Goal: Task Accomplishment & Management: Complete application form

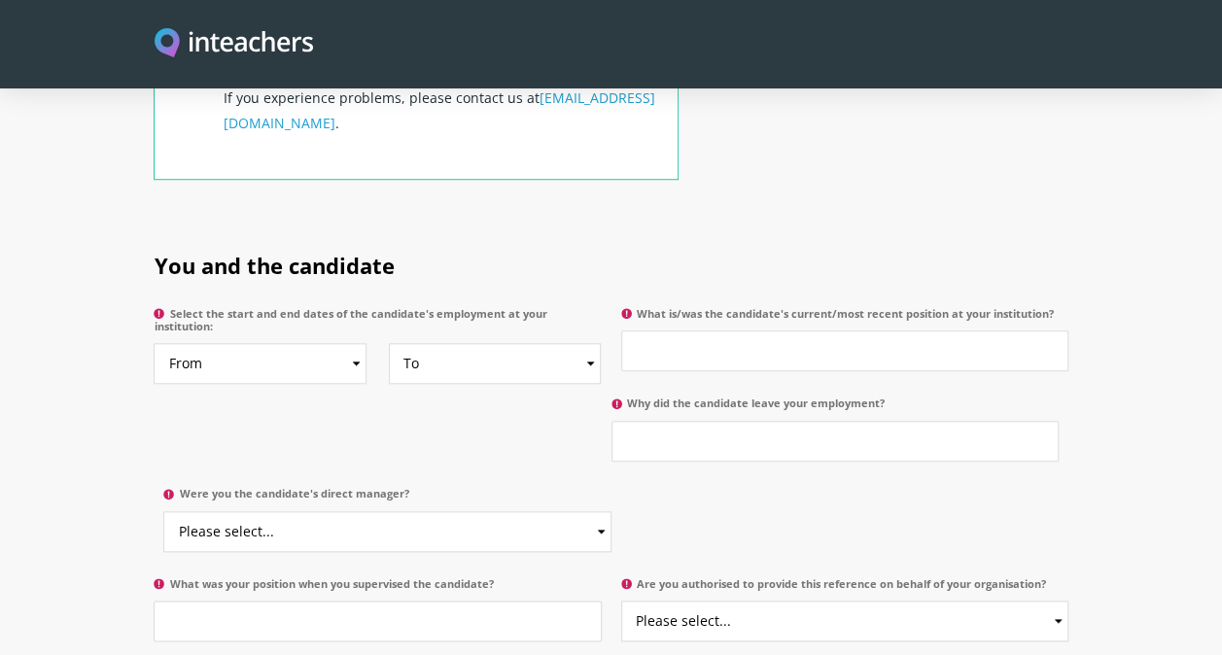
scroll to position [869, 0]
click at [346, 342] on select "From 2025 2024 2023 2022 2021 2020 2019 2018 2017 2016 2015 2014 2013 2012 2011…" at bounding box center [260, 362] width 213 height 41
click at [350, 342] on select "From 2025 2024 2023 2022 2021 2020 2019 2018 2017 2016 2015 2014 2013 2012 2011…" at bounding box center [260, 362] width 213 height 41
select select "2023"
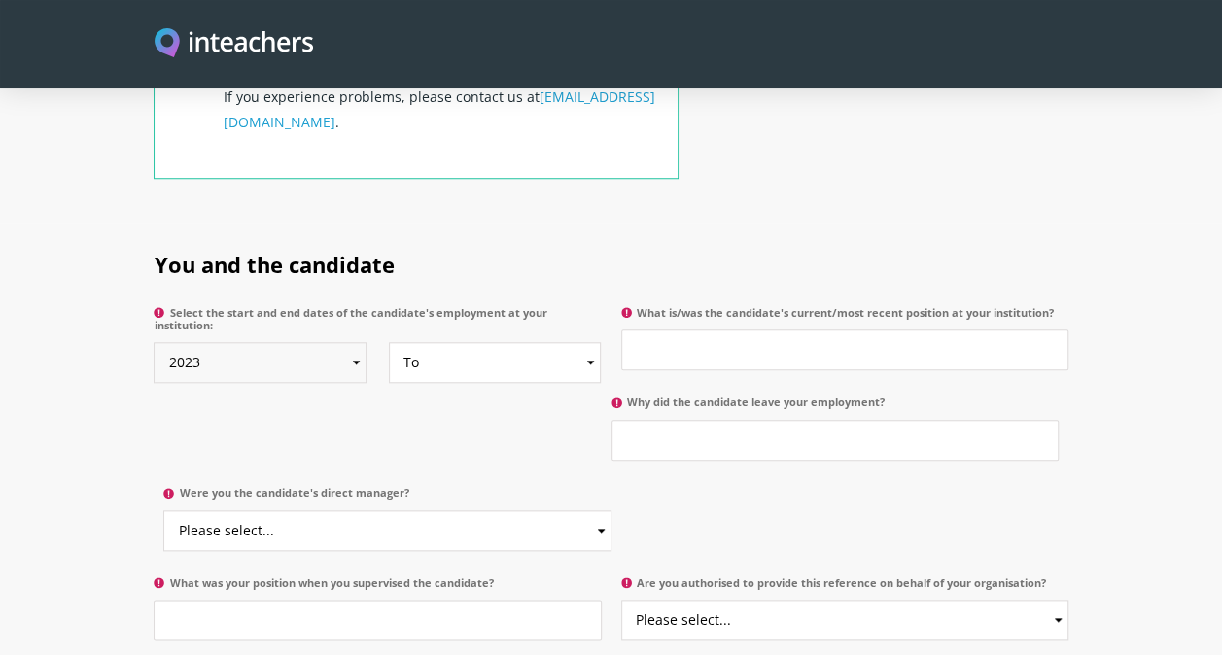
click at [154, 342] on select "From 2025 2024 2023 2022 2021 2020 2019 2018 2017 2016 2015 2014 2013 2012 2011…" at bounding box center [260, 362] width 213 height 41
click at [582, 342] on select "To Currently 2025 2024 2023 2022 2021 2020 2019 2018 2017 2016 2015 2014 2013 2…" at bounding box center [495, 362] width 213 height 41
select select "2025"
click at [389, 342] on select "To Currently 2025 2024 2023 2022 2021 2020 2019 2018 2017 2016 2015 2014 2013 2…" at bounding box center [495, 362] width 213 height 41
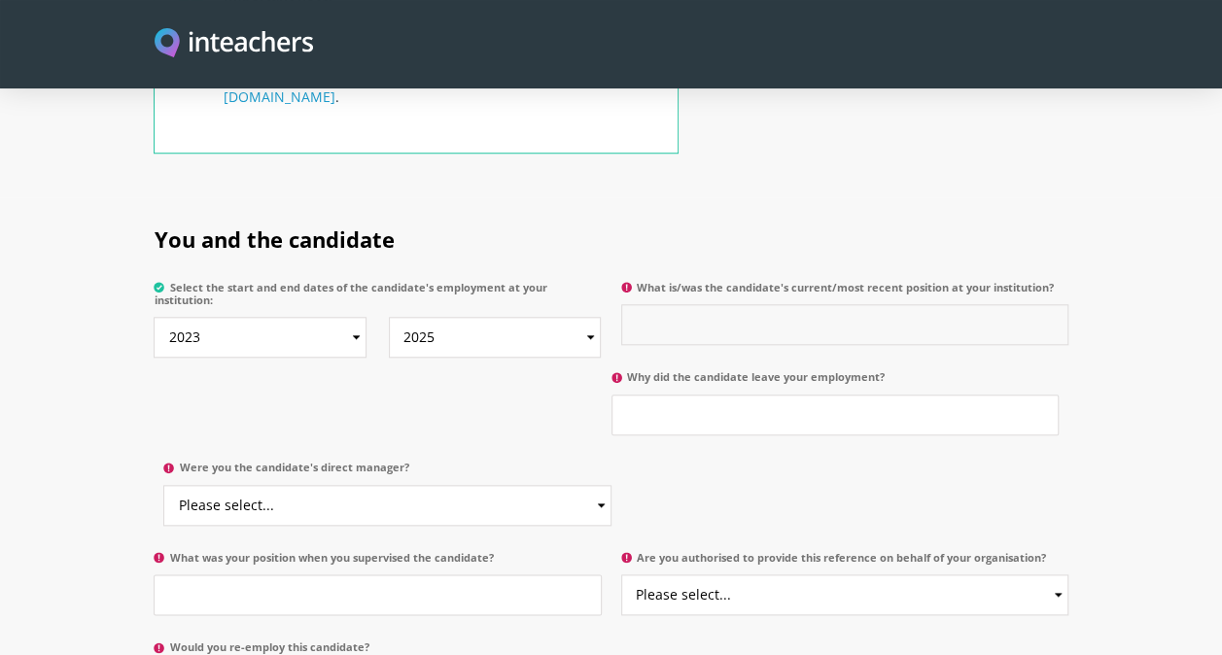
click at [667, 304] on input "What is/was the candidate's current/most recent position at your institution?" at bounding box center [844, 324] width 447 height 41
type input "Teaching Assistant"
click at [661, 399] on input "Why did the candidate leave your employment?" at bounding box center [835, 415] width 447 height 41
type input "End of Contract"
click at [242, 485] on select "Please select... Yes No" at bounding box center [386, 505] width 447 height 41
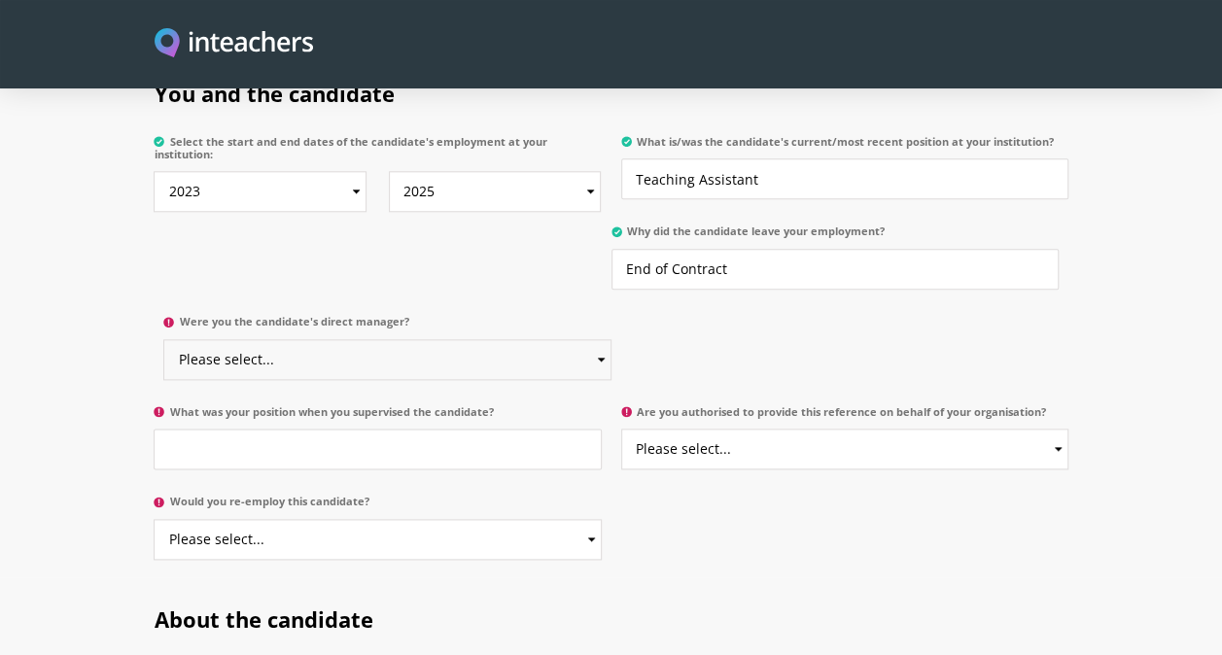
scroll to position [1043, 0]
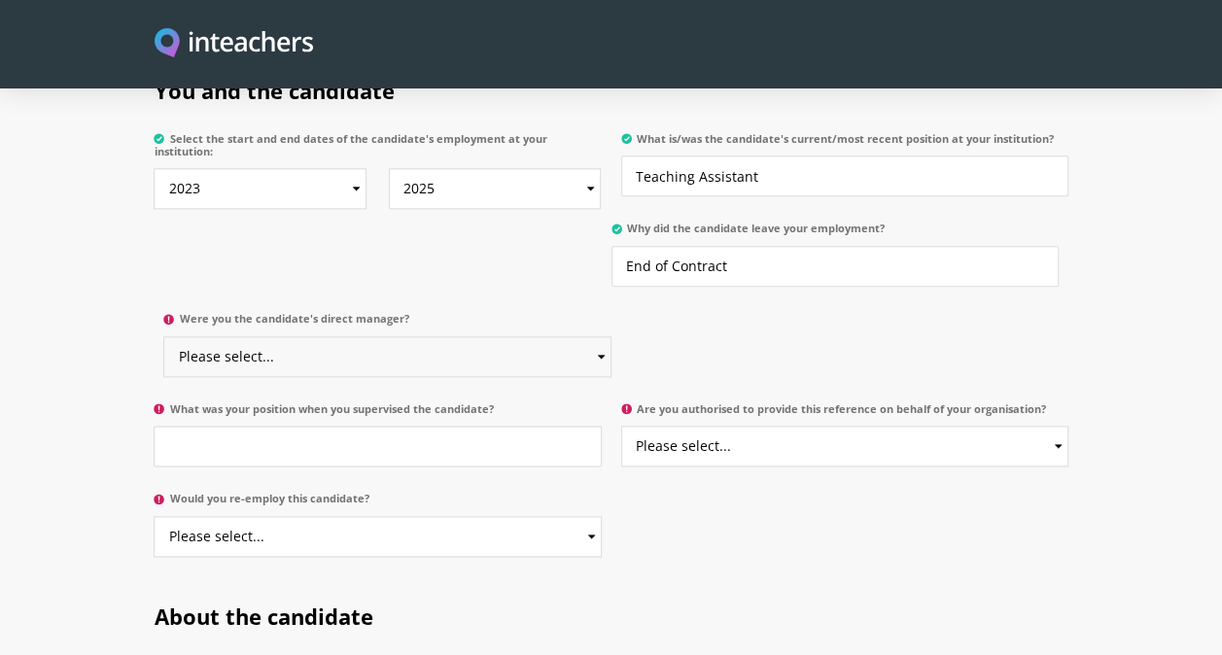
click at [270, 336] on select "Please select... Yes No" at bounding box center [386, 356] width 447 height 41
select select "No"
click at [163, 336] on select "Please select... Yes No" at bounding box center [386, 356] width 447 height 41
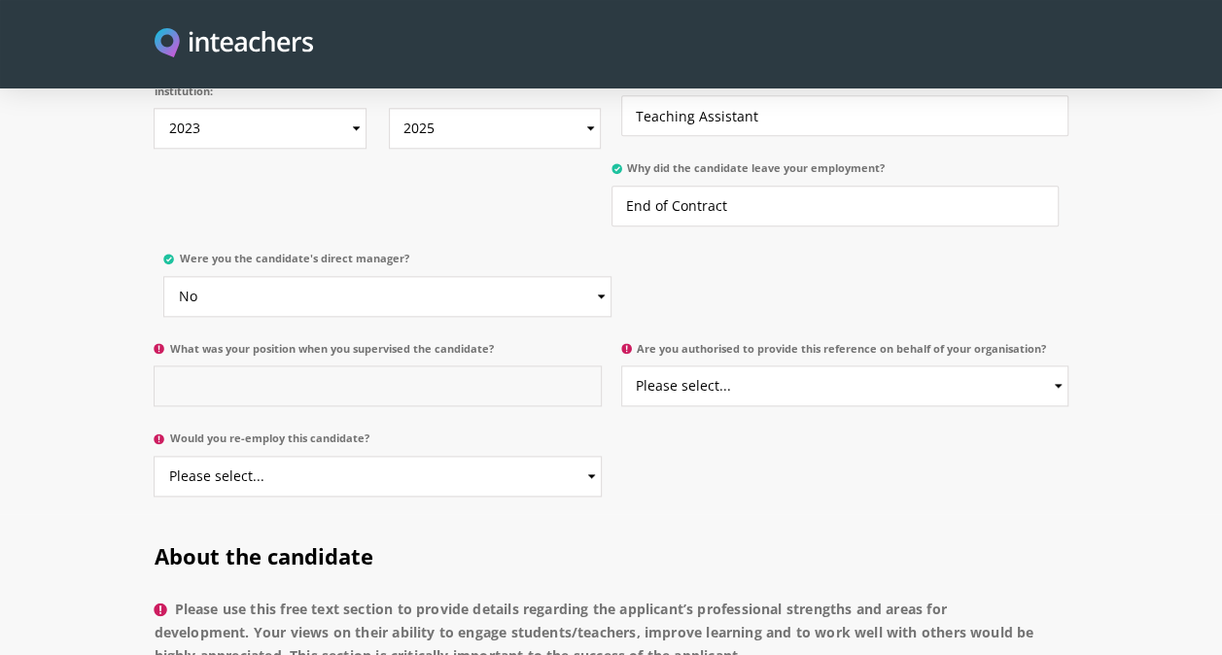
click at [381, 366] on input "What was your position when you supervised the candidate?" at bounding box center [377, 386] width 447 height 41
type input "Deputy Head Teacher"
click at [804, 373] on select "Please select... Yes No" at bounding box center [844, 386] width 447 height 41
select select "Yes"
click at [621, 366] on select "Please select... Yes No" at bounding box center [844, 386] width 447 height 41
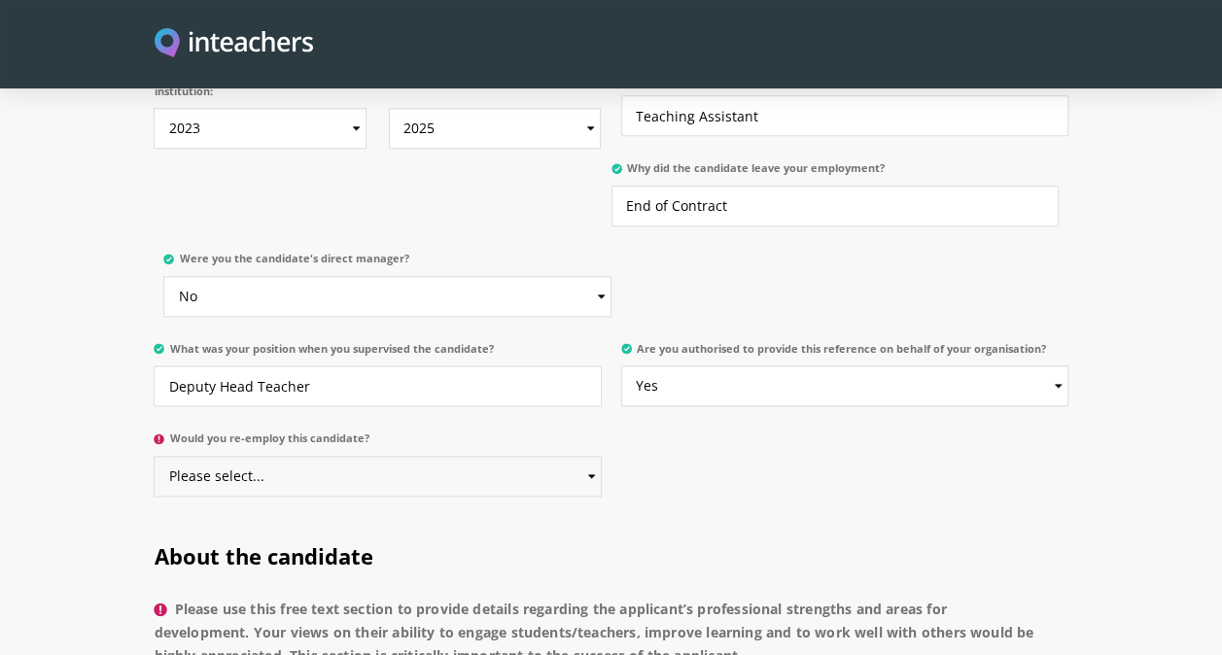
click at [570, 460] on select "Please select... Yes No" at bounding box center [377, 476] width 447 height 41
select select "Yes"
click at [154, 456] on select "Please select... Yes No" at bounding box center [377, 476] width 447 height 41
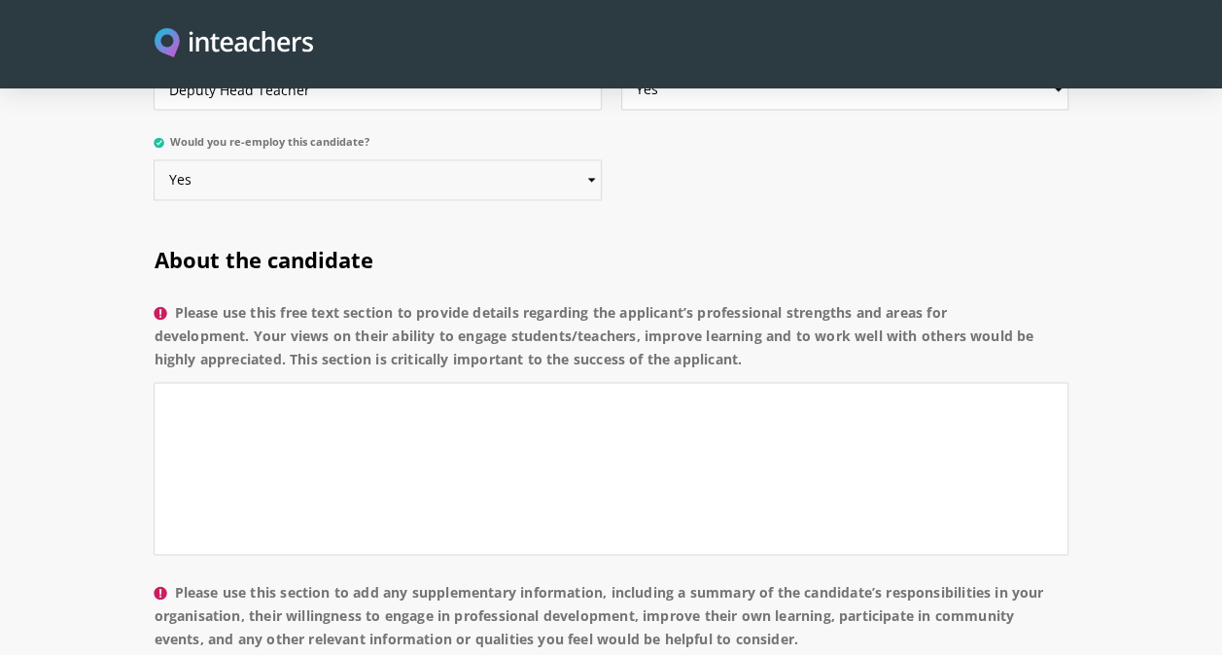
scroll to position [1407, 0]
